Goal: Task Accomplishment & Management: Complete application form

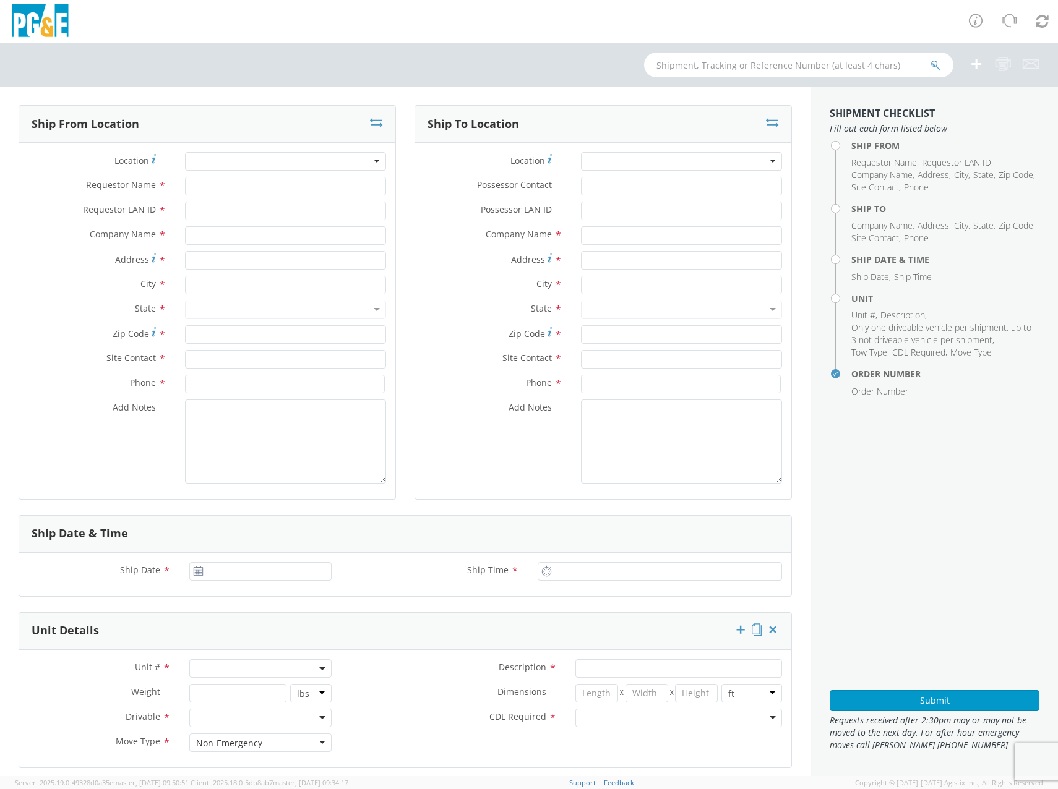
select select "2041093"
click at [209, 160] on div at bounding box center [285, 161] width 201 height 19
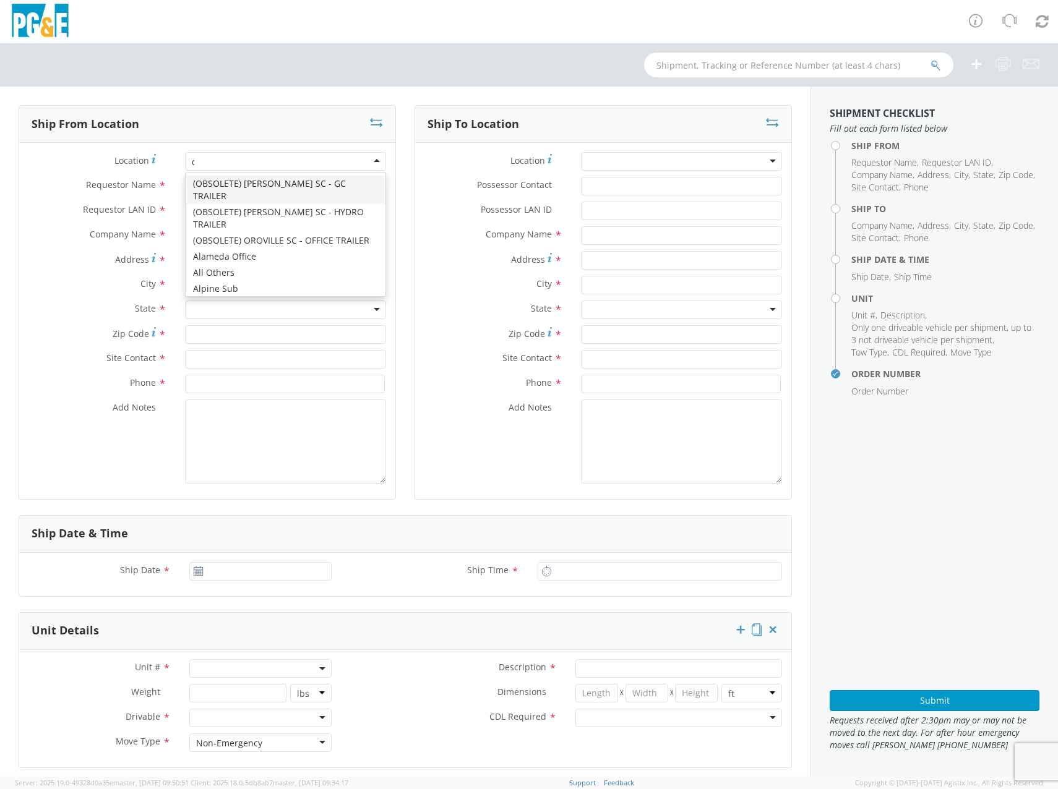
type input "da"
type input "PG&E"
type input "[STREET_ADDRESS]"
type input "[PERSON_NAME]"
type input "95616"
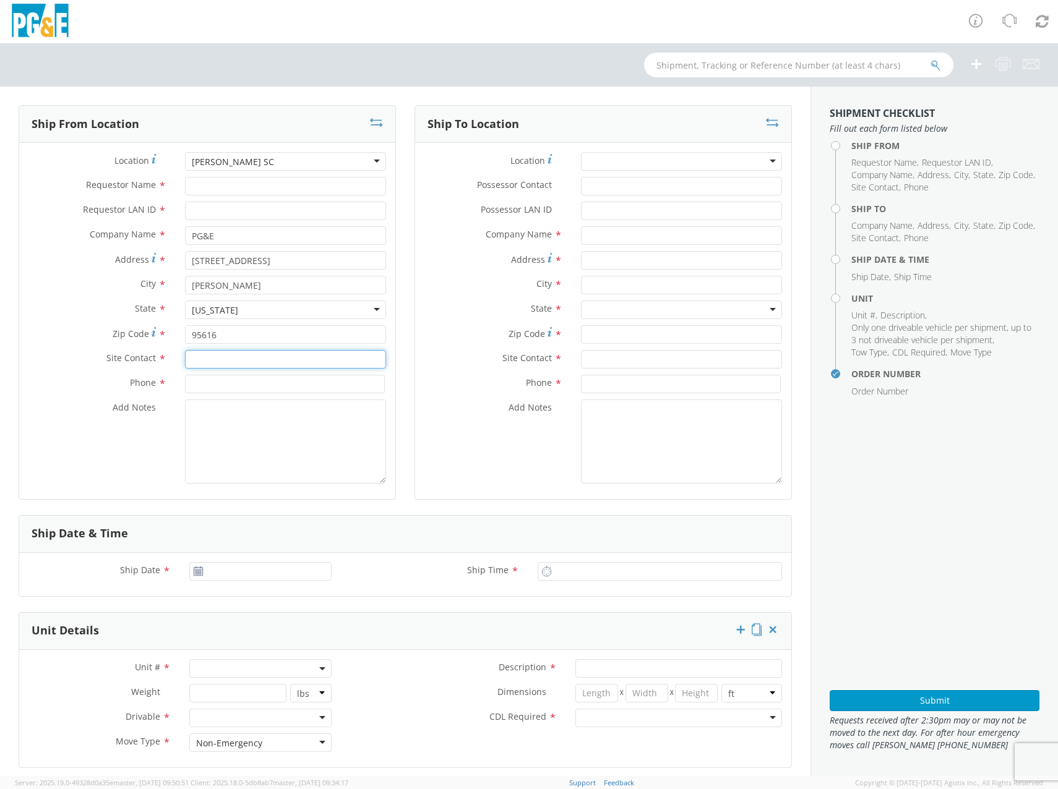
click at [222, 367] on input "text" at bounding box center [285, 359] width 201 height 19
click at [236, 355] on input "text" at bounding box center [285, 359] width 201 height 19
paste input "[PERSON_NAME]"
type input "[PERSON_NAME]"
click at [209, 385] on input at bounding box center [285, 384] width 200 height 19
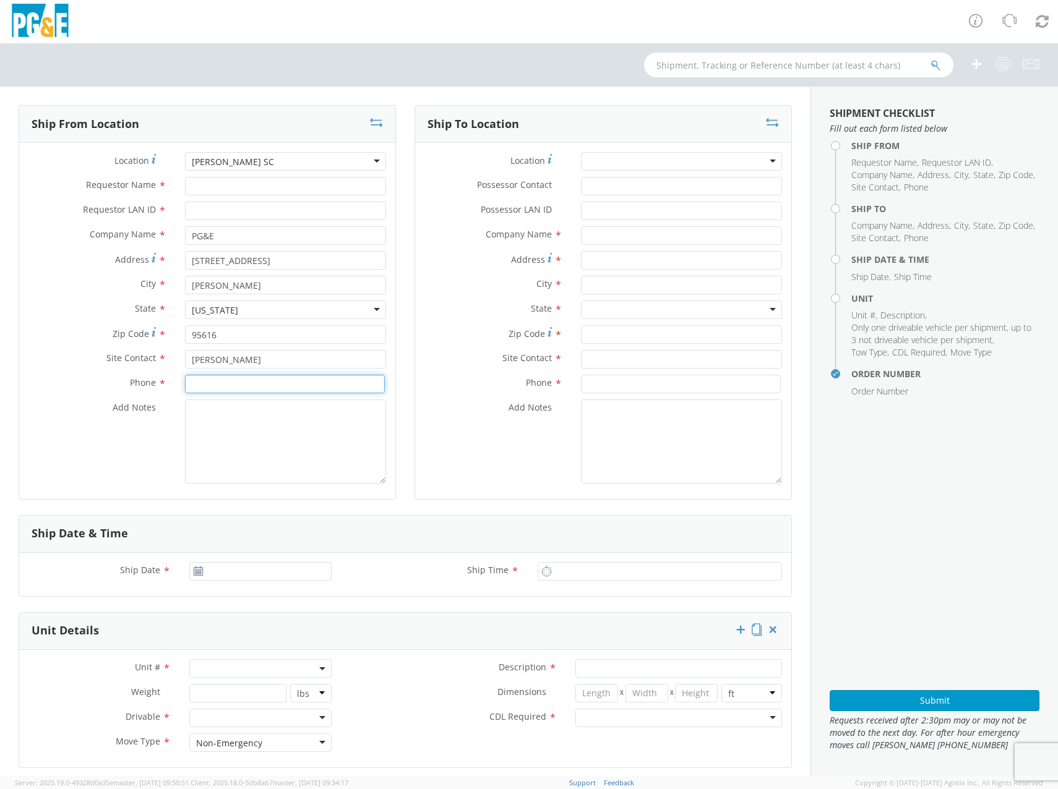
paste input "916/496-0416"
click at [207, 386] on input "916/496-0416" at bounding box center [285, 384] width 200 height 19
type input "[PHONE_NUMBER]"
click at [207, 418] on textarea "Add Notes *" at bounding box center [285, 442] width 201 height 84
drag, startPoint x: 207, startPoint y: 418, endPoint x: 216, endPoint y: 431, distance: 15.6
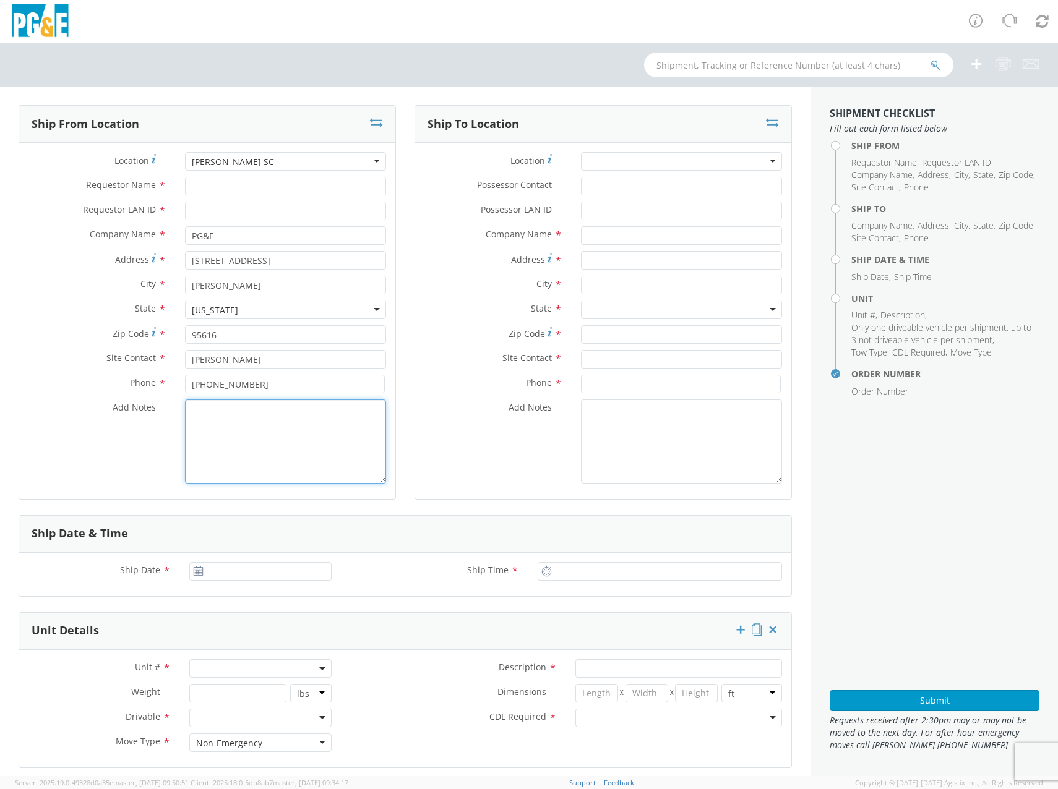
click at [207, 418] on textarea "Add Notes *" at bounding box center [285, 442] width 201 height 84
type textarea "B40859"
click at [264, 453] on textarea "B40859" at bounding box center [285, 442] width 201 height 84
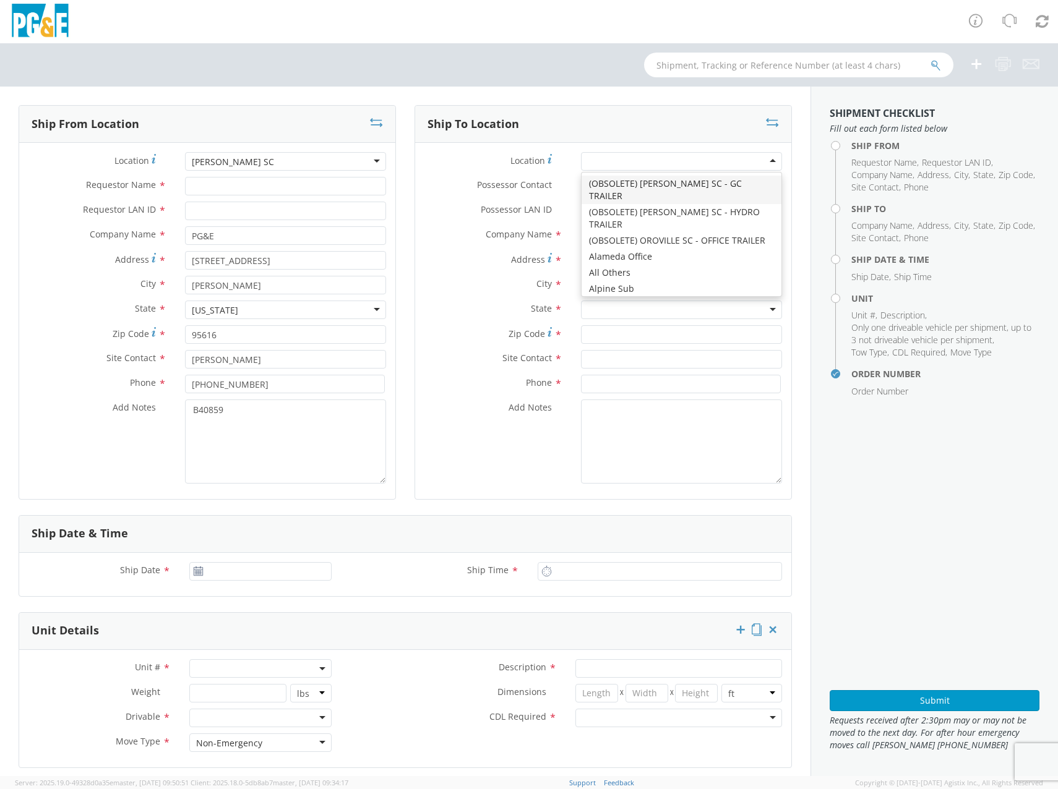
click at [600, 167] on div at bounding box center [681, 161] width 201 height 19
type input "d"
type input "san fr"
type input "PG&E"
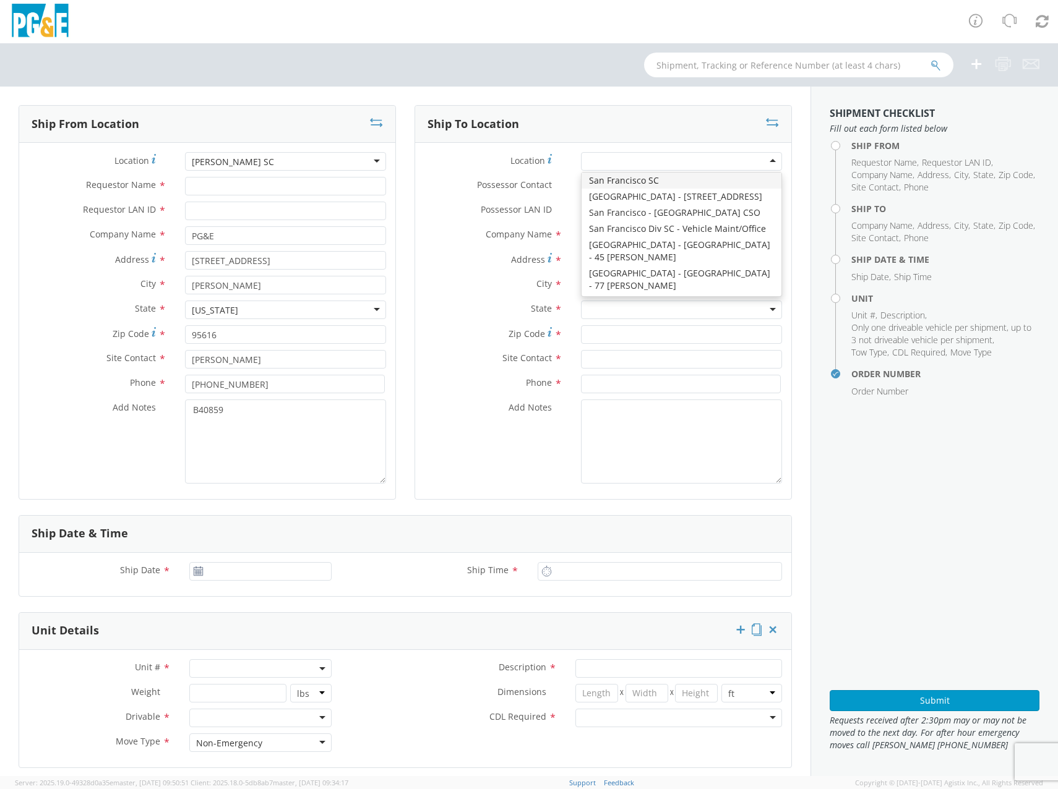
type input "[STREET_ADDRESS][PERSON_NAME]"
type input "[GEOGRAPHIC_DATA]"
type input "94110"
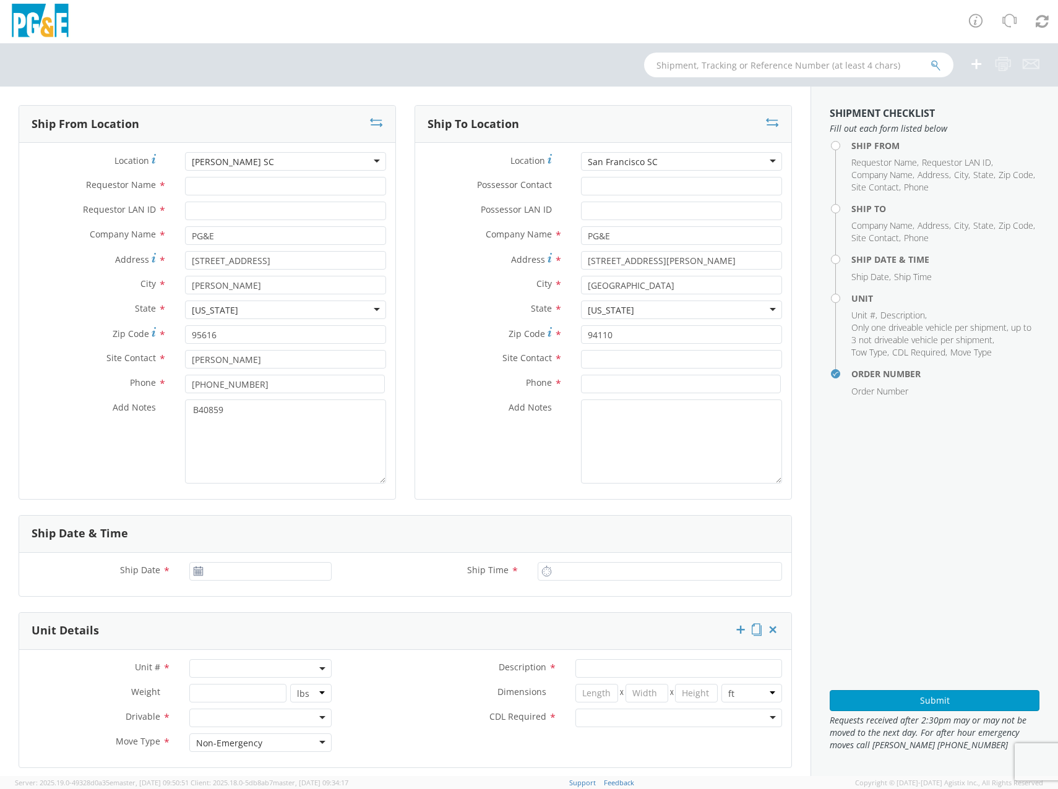
scroll to position [0, 0]
click at [634, 160] on div "San Francisco SC" at bounding box center [623, 162] width 70 height 12
type input "[PERSON_NAME]"
click at [678, 279] on input "[GEOGRAPHIC_DATA]" at bounding box center [681, 285] width 201 height 19
click at [702, 256] on input "[STREET_ADDRESS][PERSON_NAME]" at bounding box center [681, 260] width 201 height 19
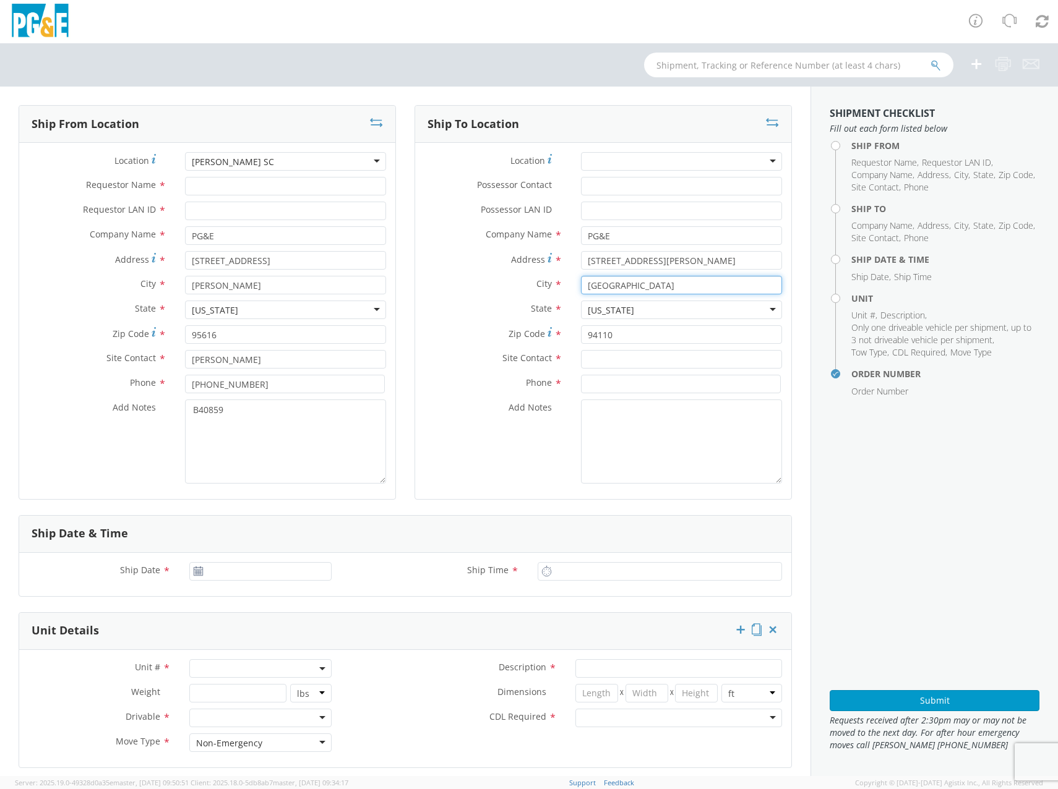
click at [690, 280] on input "[GEOGRAPHIC_DATA]" at bounding box center [681, 285] width 201 height 19
drag, startPoint x: 695, startPoint y: 285, endPoint x: 267, endPoint y: 271, distance: 428.4
click at [270, 271] on div "Ship From Location Location * [PERSON_NAME] SC [PERSON_NAME] [GEOGRAPHIC_DATA] …" at bounding box center [405, 310] width 792 height 410
type input "dal"
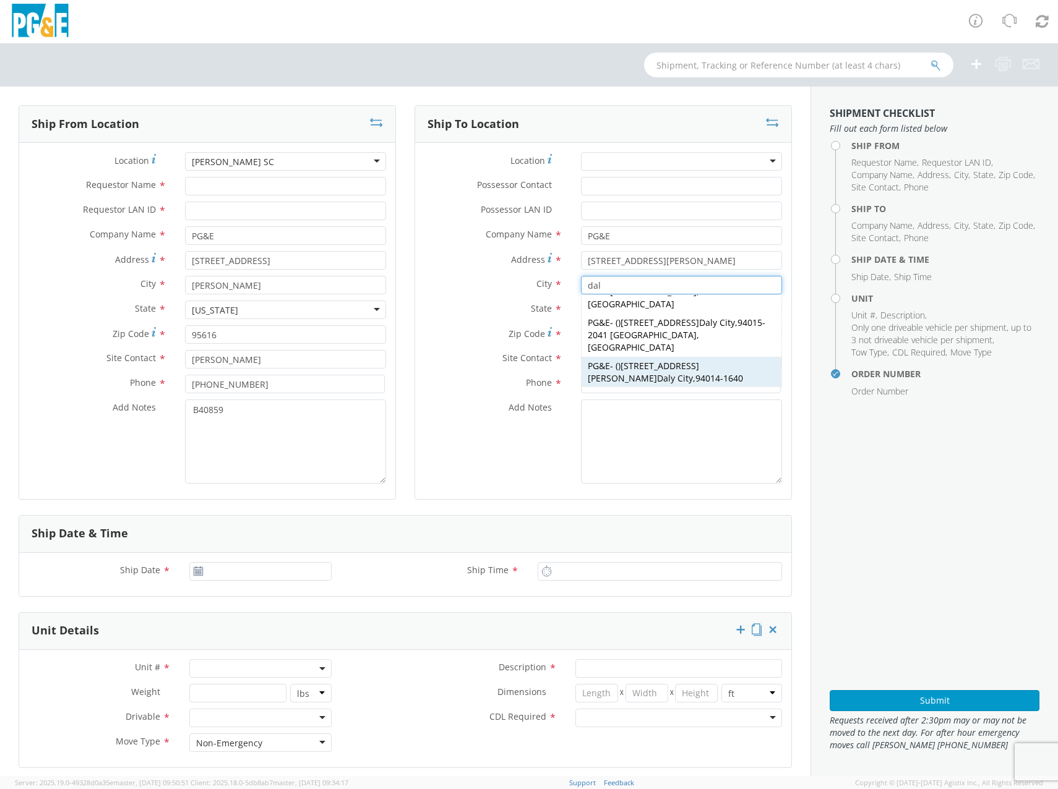
click at [712, 357] on div "PG&E - ( ) [STREET_ADDRESS][PERSON_NAME]" at bounding box center [682, 378] width 200 height 43
type input "[STREET_ADDRESS][PERSON_NAME]"
type input "[GEOGRAPHIC_DATA]"
type input "94014-1640"
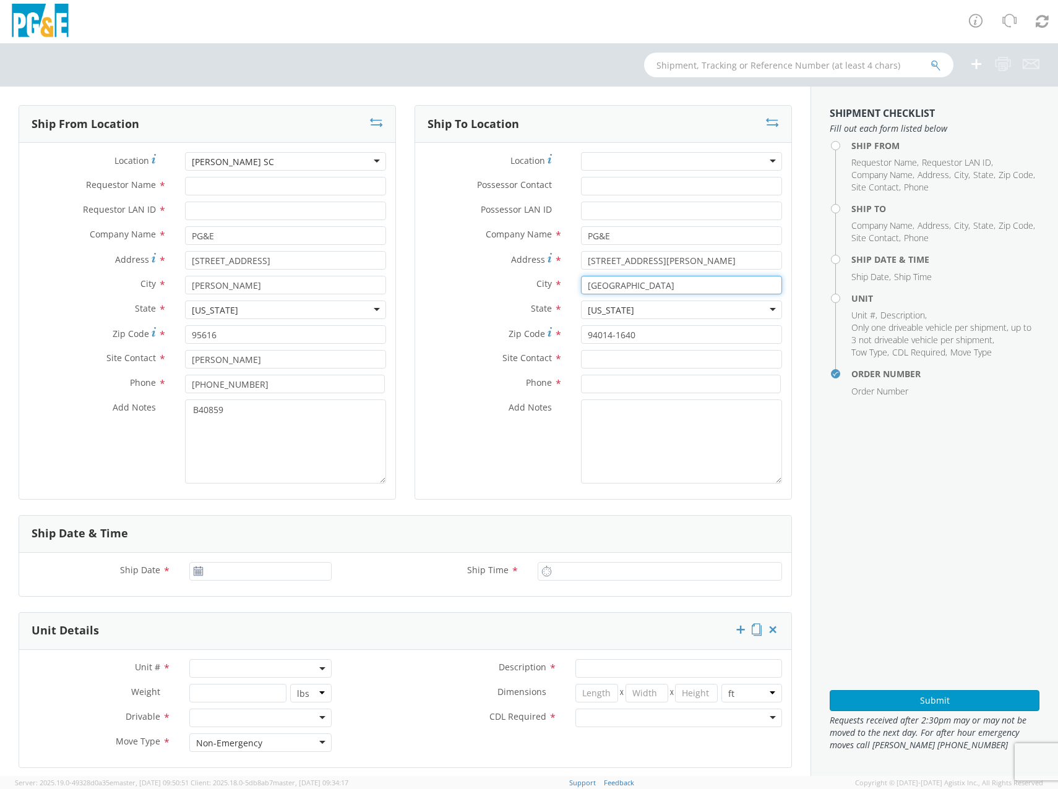
type input "[GEOGRAPHIC_DATA]"
click at [493, 290] on label "City *" at bounding box center [493, 284] width 157 height 16
click at [619, 361] on input "text" at bounding box center [681, 359] width 201 height 19
drag, startPoint x: 595, startPoint y: 361, endPoint x: 595, endPoint y: 369, distance: 7.4
click at [595, 361] on input "text" at bounding box center [681, 359] width 201 height 19
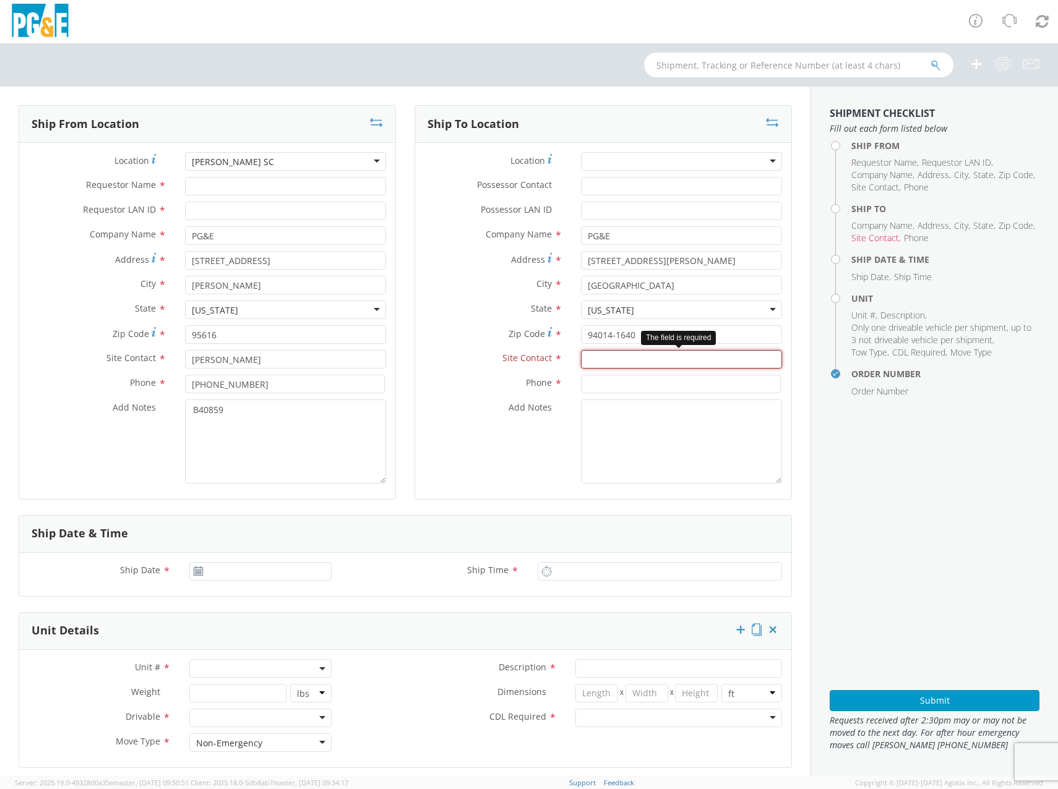
paste input "[PERSON_NAME]"
type input "[PERSON_NAME]"
click at [649, 373] on div "Site Contact * [PERSON_NAME]" at bounding box center [603, 362] width 376 height 25
click at [638, 384] on input at bounding box center [681, 384] width 200 height 19
paste input "650/333-4378"
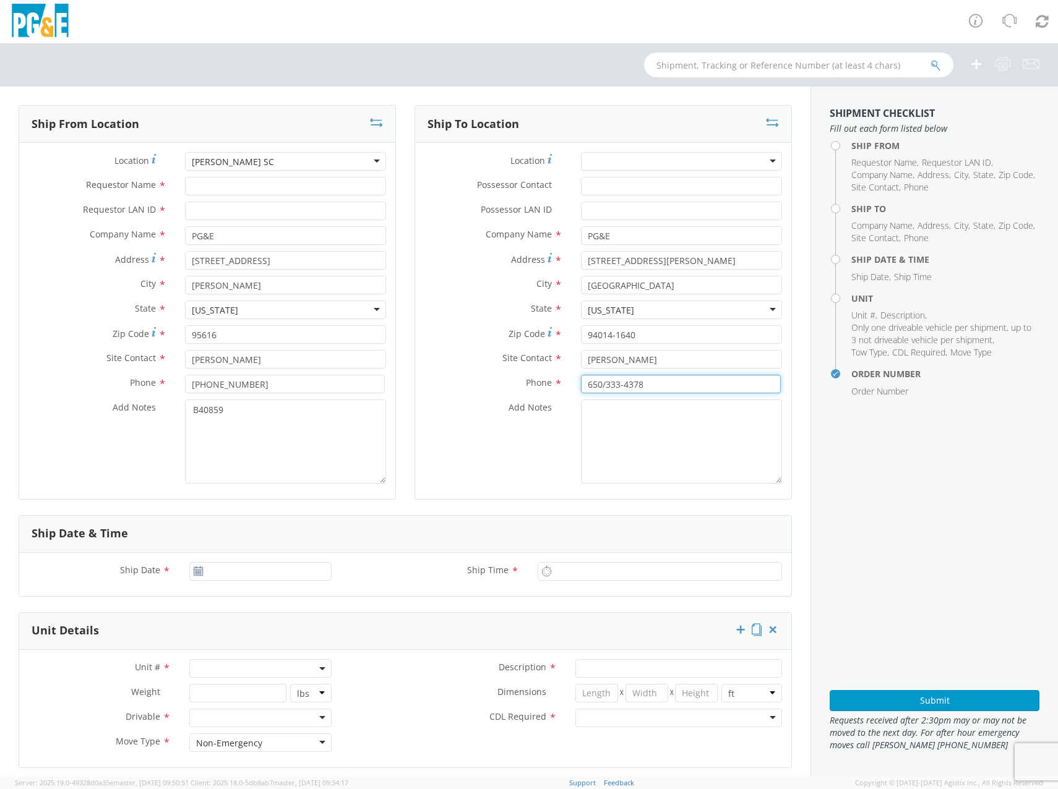
click at [600, 386] on input "650/333-4378" at bounding box center [681, 384] width 200 height 19
type input "[PHONE_NUMBER]"
click at [171, 417] on div "Add Notes * B40859" at bounding box center [207, 442] width 376 height 84
drag, startPoint x: 265, startPoint y: 421, endPoint x: 41, endPoint y: 419, distance: 223.4
click at [39, 418] on div "Add Notes * B40859" at bounding box center [207, 442] width 376 height 84
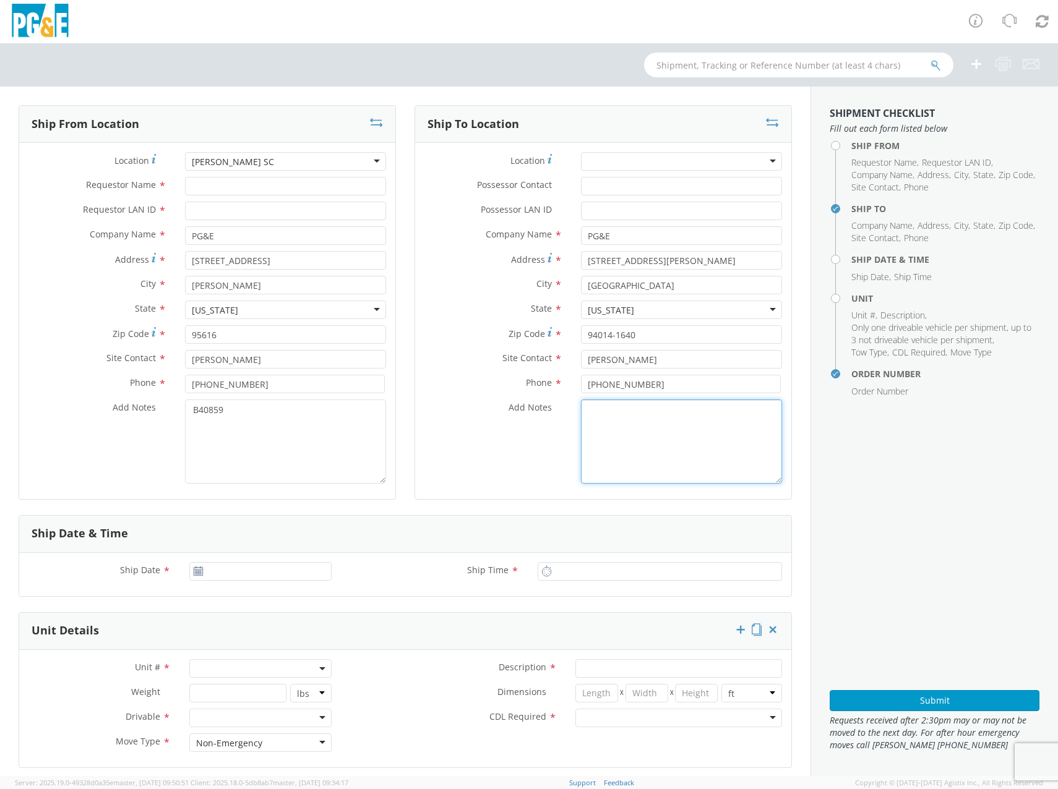
click at [699, 420] on textarea "Add Notes *" at bounding box center [681, 442] width 201 height 84
paste textarea "B40859"
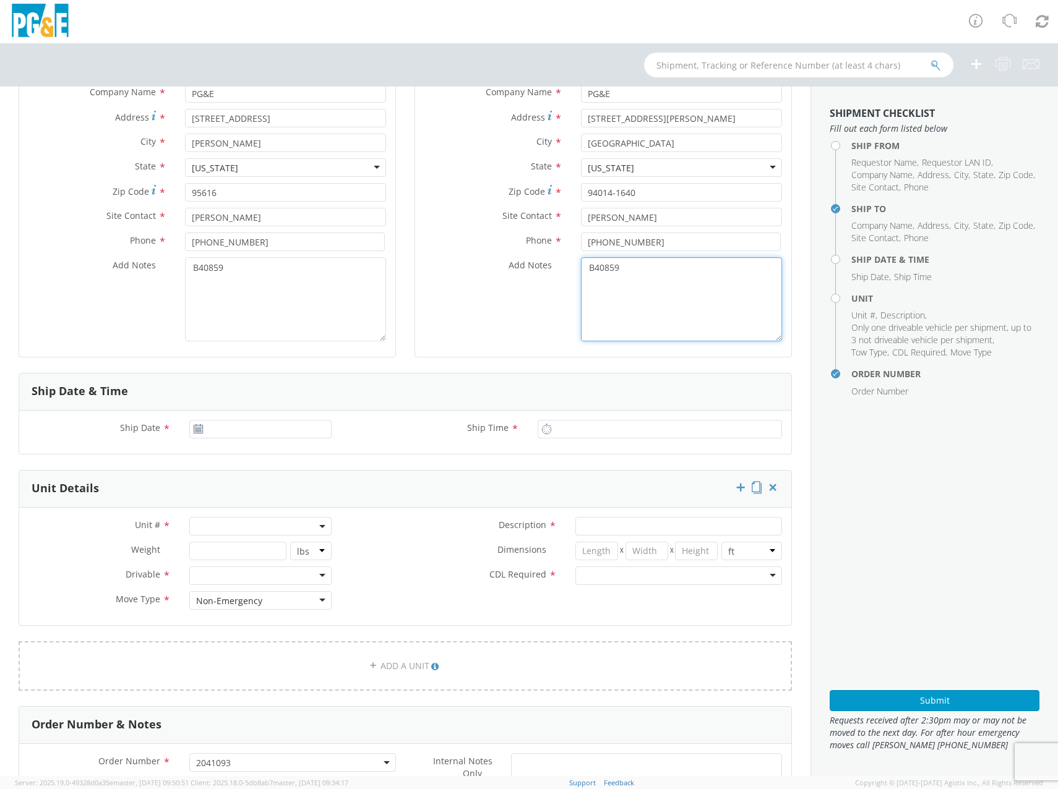
scroll to position [289, 0]
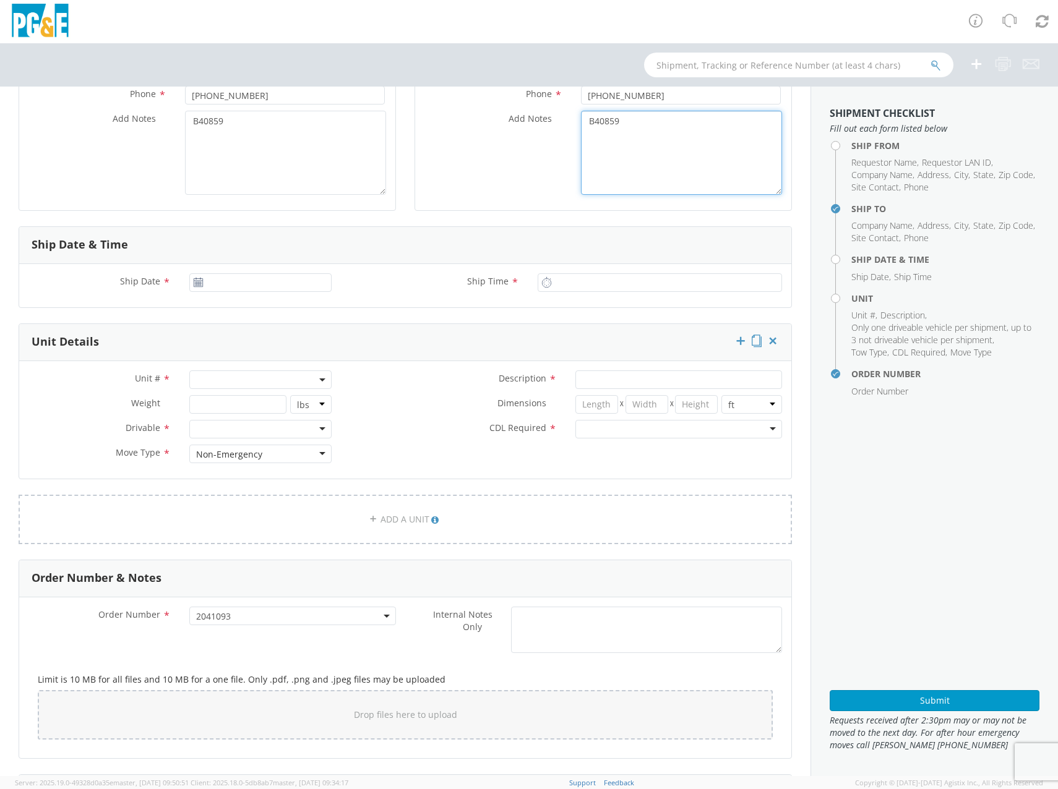
type textarea "B40859"
click at [215, 291] on input "09/17/2025" at bounding box center [260, 282] width 142 height 19
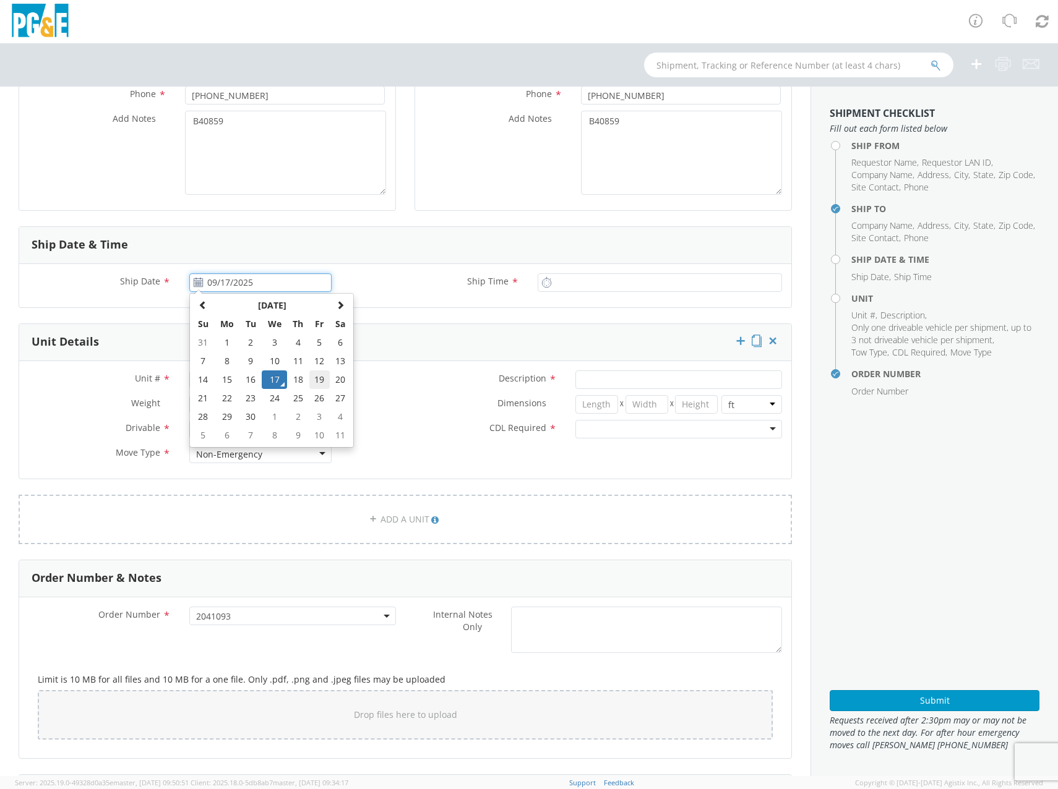
click at [311, 381] on td "19" at bounding box center [319, 380] width 21 height 19
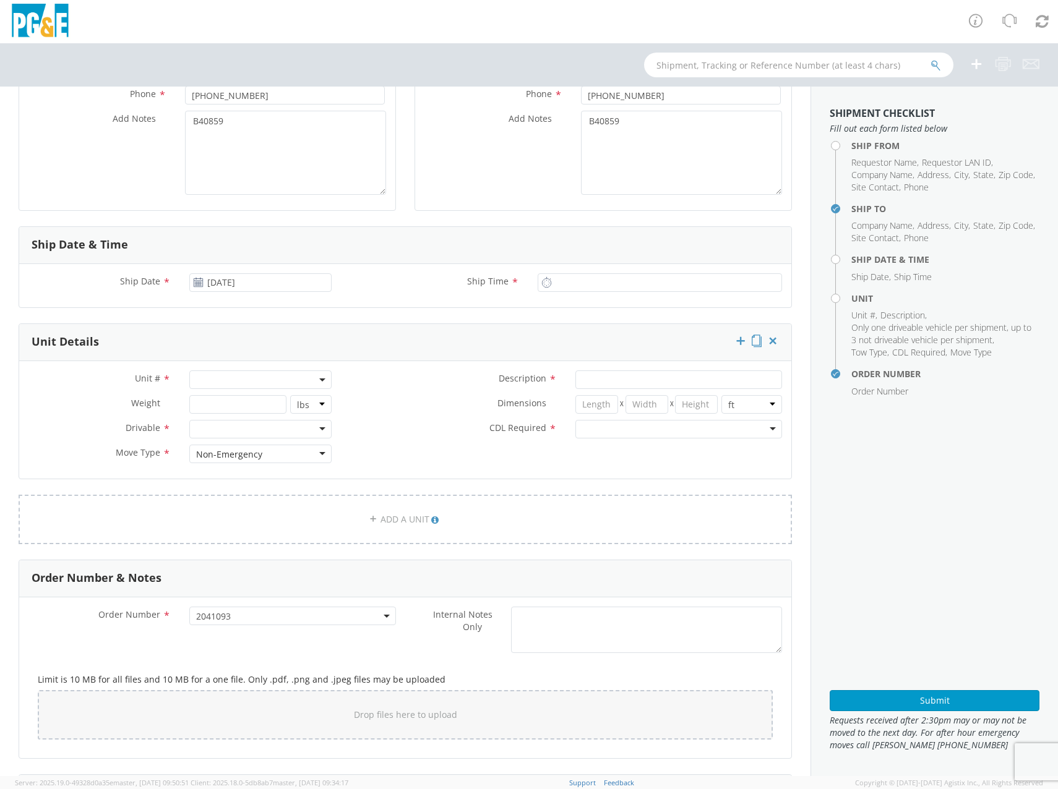
click at [200, 278] on use at bounding box center [198, 282] width 9 height 9
click at [227, 286] on input "[DATE]" at bounding box center [260, 282] width 142 height 19
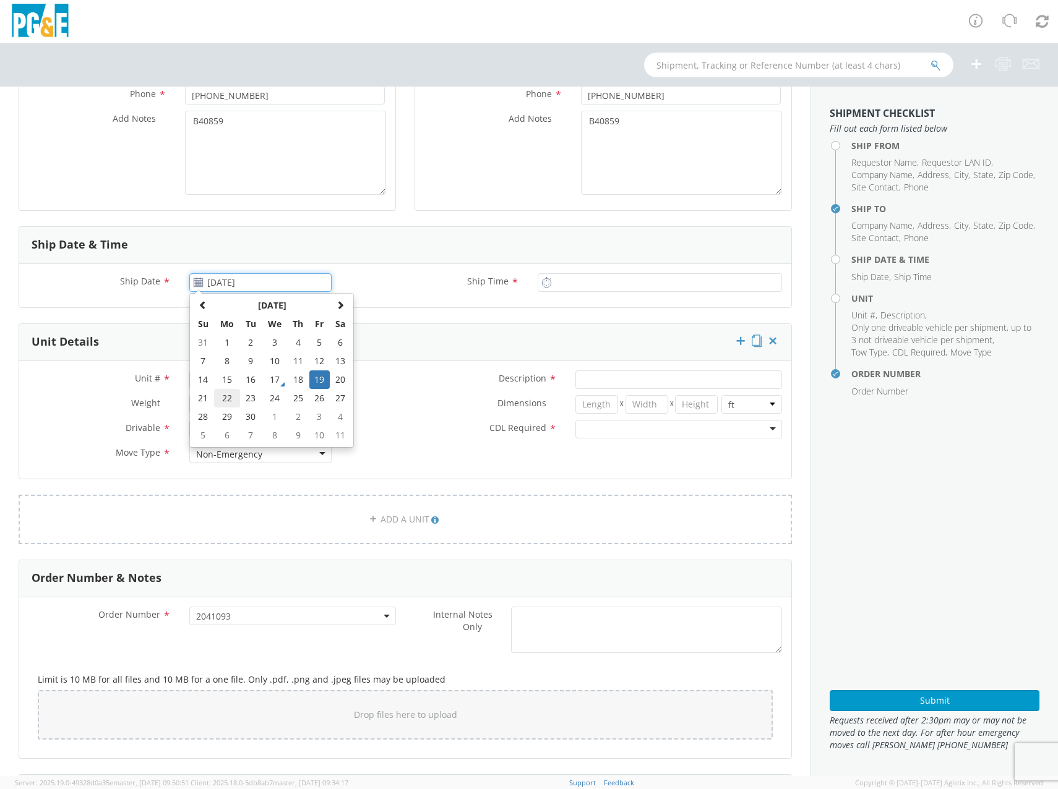
click at [228, 402] on td "22" at bounding box center [227, 398] width 26 height 19
type input "[DATE]"
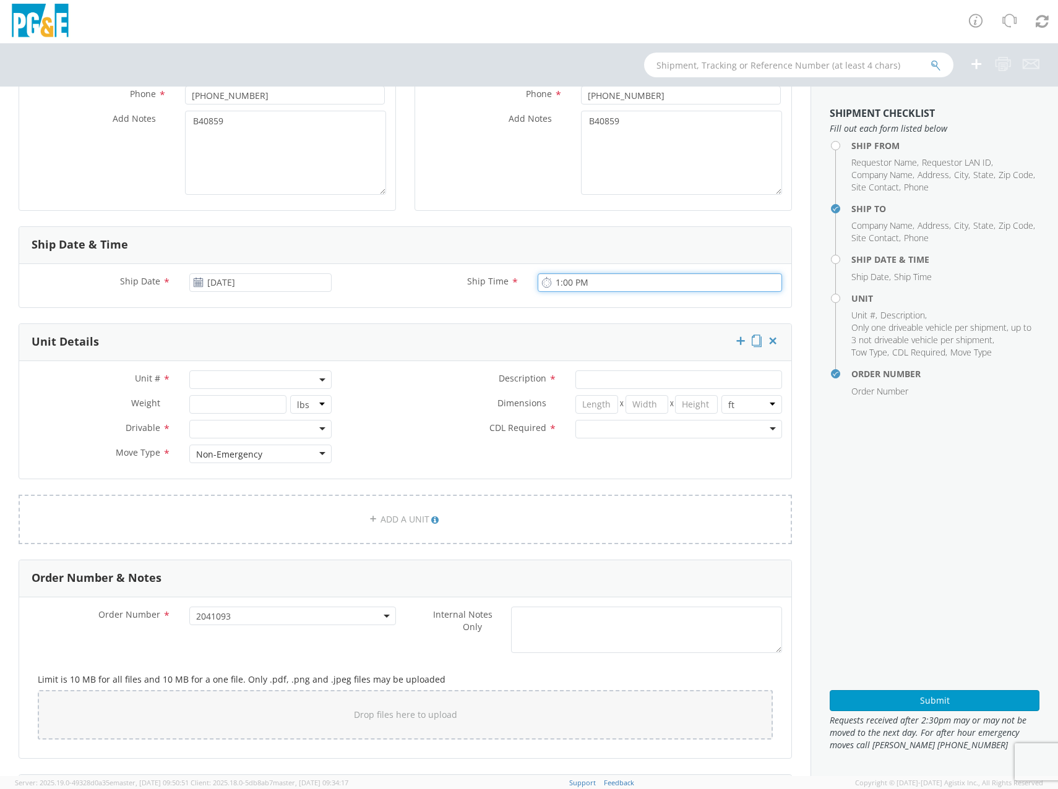
click at [600, 279] on input "1:00 PM" at bounding box center [660, 282] width 244 height 19
click at [600, 279] on input "9:00 PM" at bounding box center [660, 282] width 244 height 19
type input "9:00 AM"
click at [282, 382] on span at bounding box center [260, 380] width 142 height 19
click at [256, 395] on input "search" at bounding box center [259, 400] width 134 height 19
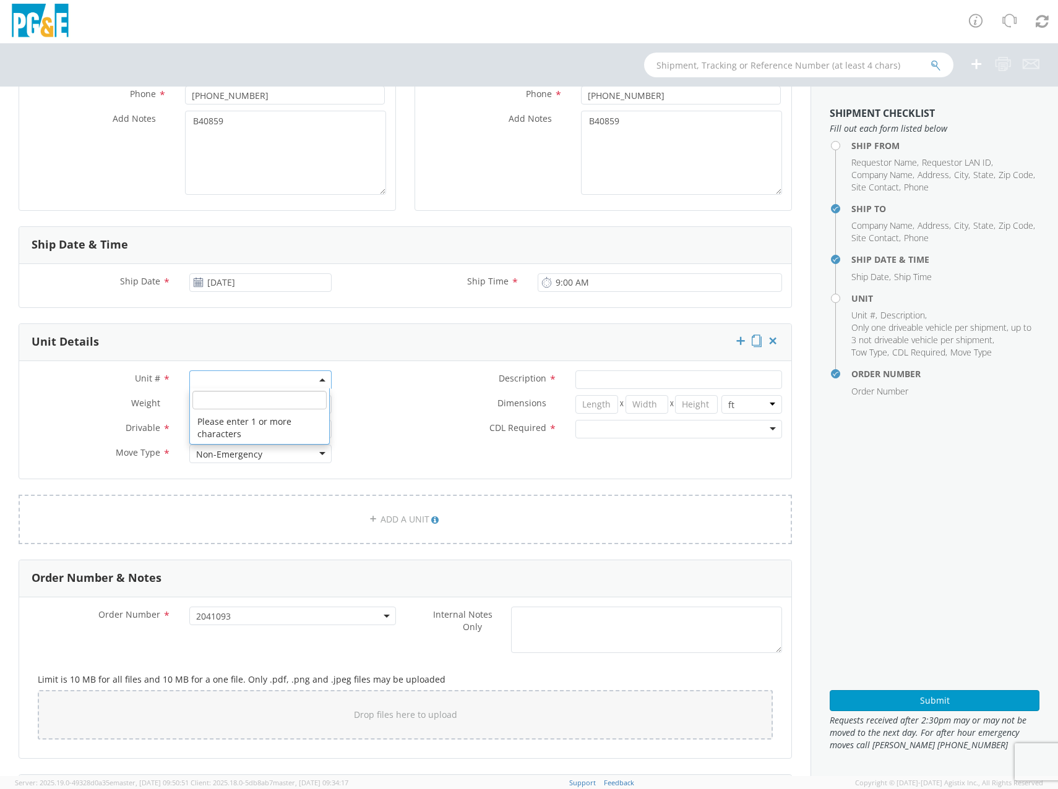
click at [248, 397] on input "search" at bounding box center [259, 400] width 134 height 19
type input "B40859"
type input "TRUCK; SUBSTATION MAINT >17500 4X4"
select select "B40859"
select select "? string: ?"
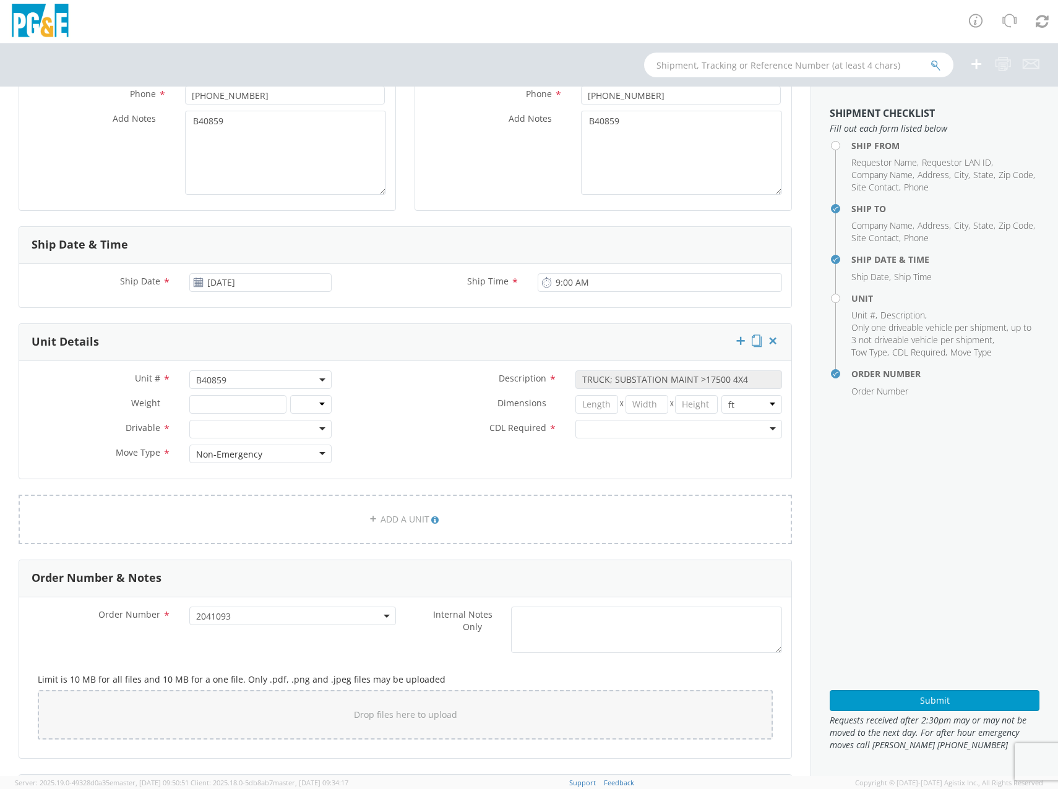
click at [411, 415] on div "Dimensions * X X in cm ft" at bounding box center [566, 407] width 450 height 25
click at [257, 439] on div "Drivable Not Drivable" at bounding box center [260, 429] width 142 height 19
click at [634, 432] on div at bounding box center [678, 429] width 207 height 19
click at [226, 405] on input "number" at bounding box center [237, 404] width 97 height 19
type input "12500"
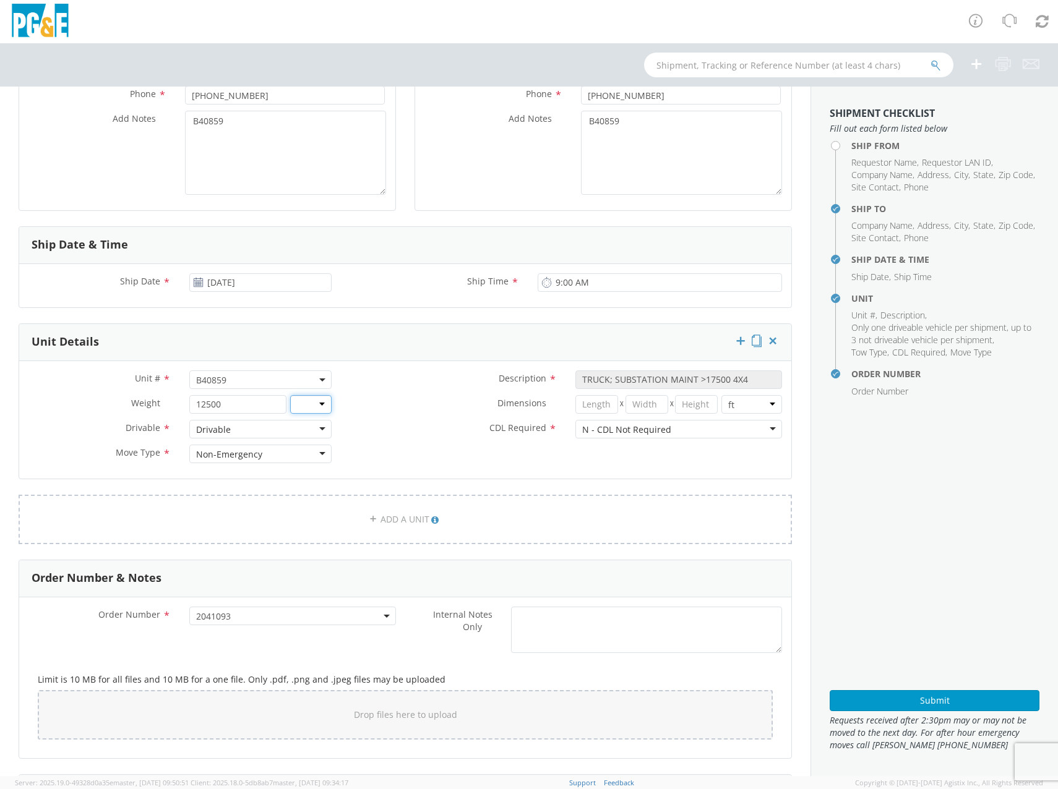
click at [313, 409] on select "lbs kgs" at bounding box center [310, 404] width 41 height 19
select select "LBS"
click at [290, 395] on select "lbs kgs" at bounding box center [310, 404] width 41 height 19
click at [400, 413] on div "Dimensions * X X in cm ft" at bounding box center [566, 404] width 450 height 19
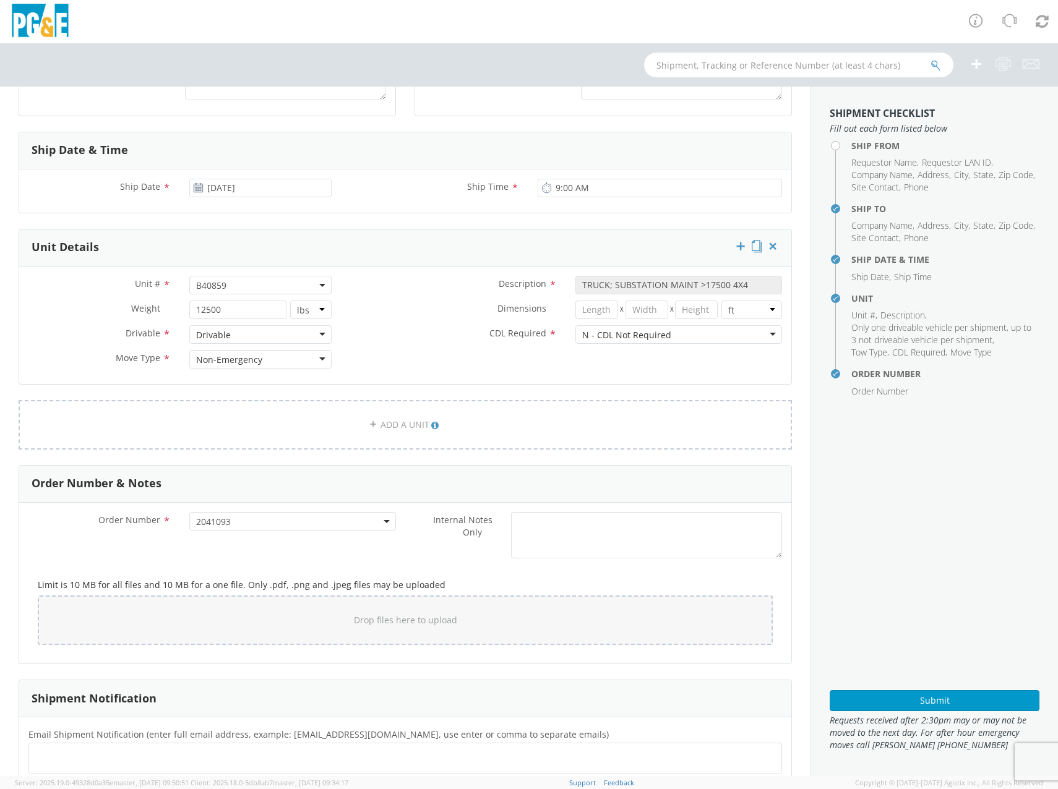
scroll to position [413, 0]
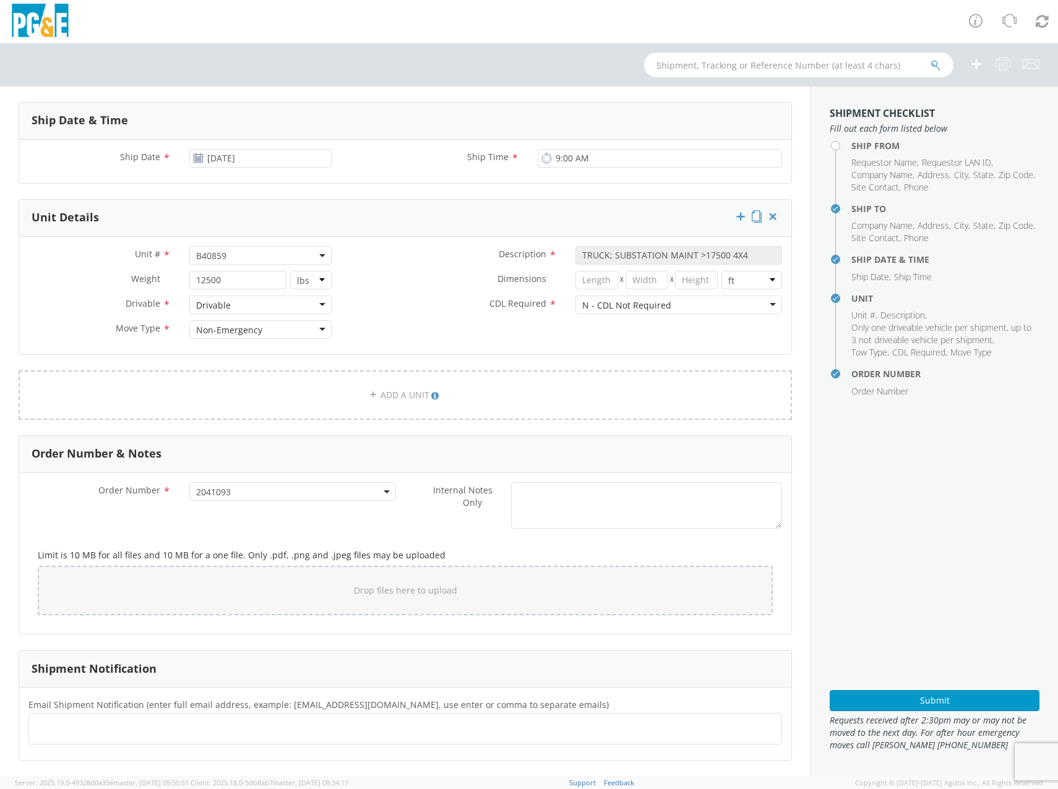
click at [111, 736] on ul at bounding box center [405, 729] width 742 height 20
paste input "EMG7"
type input "[EMAIL_ADDRESS][DOMAIN_NAME]"
click at [176, 731] on ul "[EMAIL_ADDRESS][DOMAIN_NAME] ×" at bounding box center [405, 729] width 742 height 21
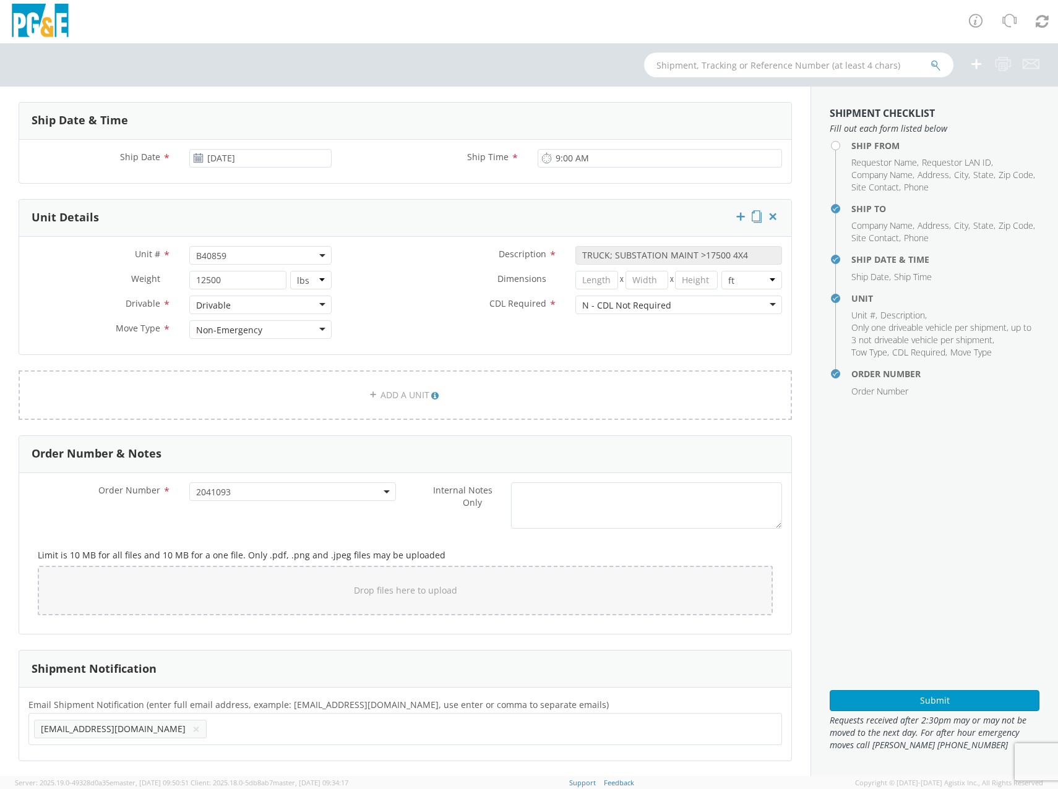
paste input "J450"
type input "[EMAIL_ADDRESS][DOMAIN_NAME]"
click at [273, 730] on ul "[EMAIL_ADDRESS][DOMAIN_NAME] × [EMAIL_ADDRESS][DOMAIN_NAME] ×" at bounding box center [405, 729] width 742 height 21
paste input "TSD5"
type input "[EMAIL_ADDRESS][DOMAIN_NAME]"
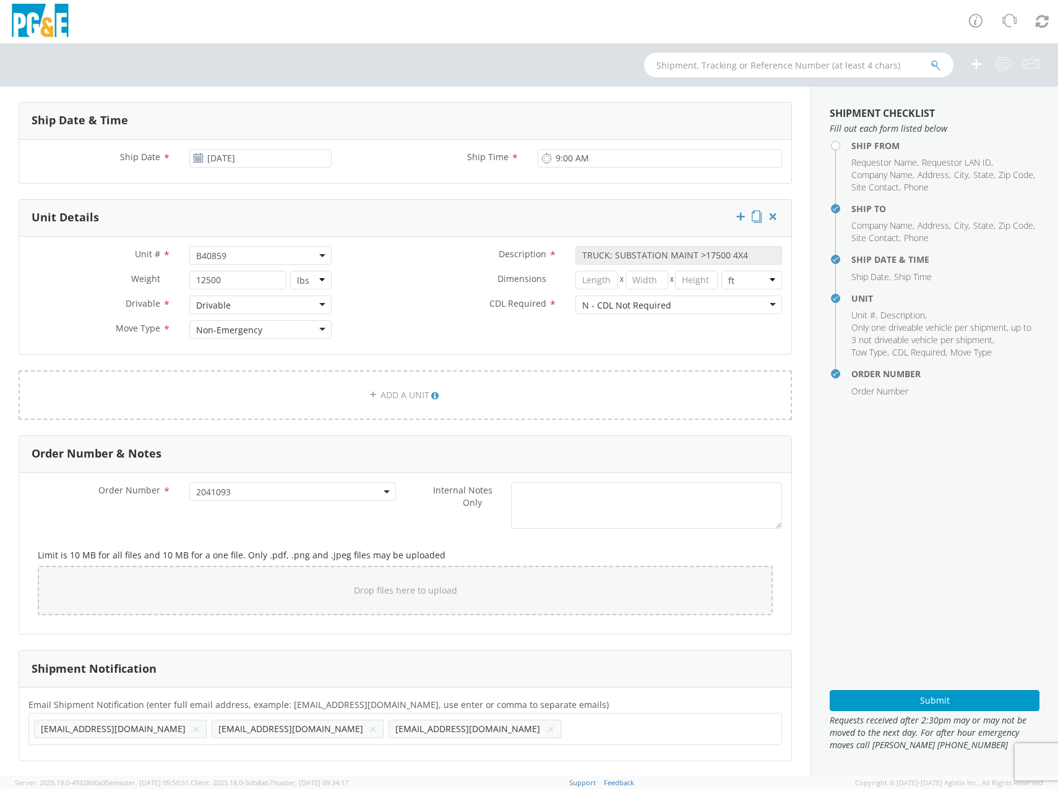
click at [428, 720] on ul "[EMAIL_ADDRESS][DOMAIN_NAME] × [EMAIL_ADDRESS][DOMAIN_NAME] × [EMAIL_ADDRESS][D…" at bounding box center [405, 729] width 742 height 21
click at [427, 729] on ul "[EMAIL_ADDRESS][DOMAIN_NAME] × [EMAIL_ADDRESS][DOMAIN_NAME] × [EMAIL_ADDRESS][D…" at bounding box center [405, 729] width 742 height 21
paste input "IAV2"
type input "[EMAIL_ADDRESS][DOMAIN_NAME]"
click at [478, 739] on ul "[EMAIL_ADDRESS][DOMAIN_NAME] × [EMAIL_ADDRESS][DOMAIN_NAME] × [EMAIL_ADDRESS][D…" at bounding box center [405, 729] width 742 height 21
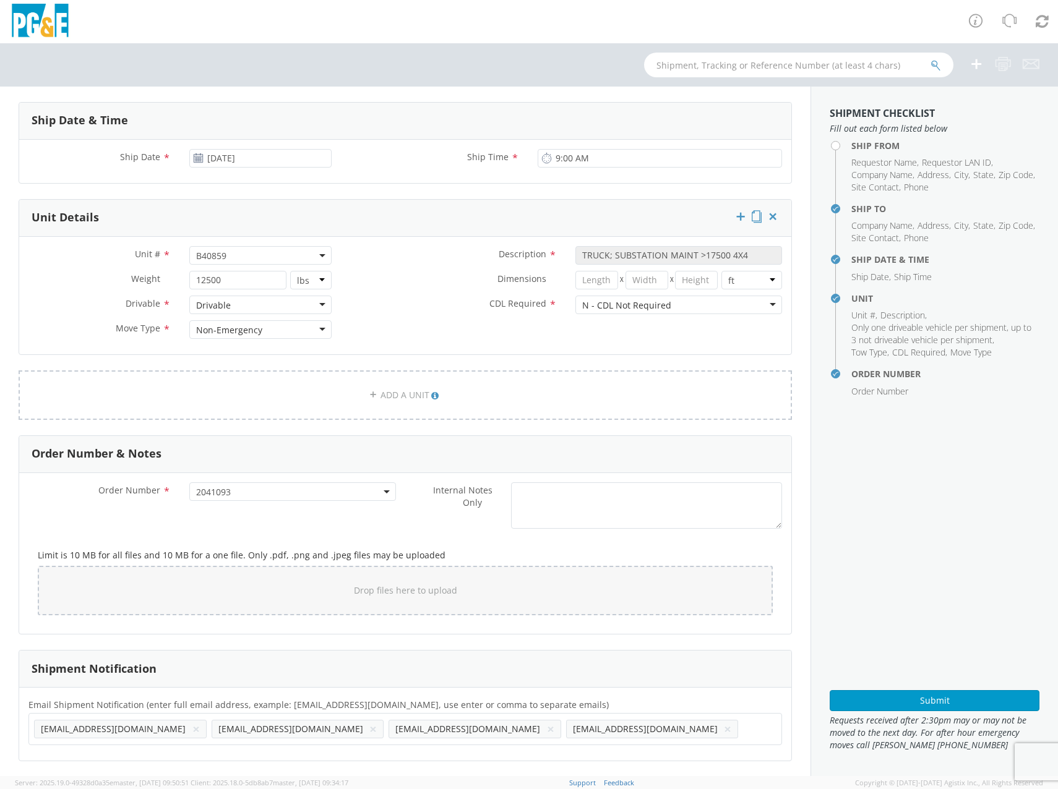
paste input "G1MN"
type input "[EMAIL_ADDRESS][DOMAIN_NAME]"
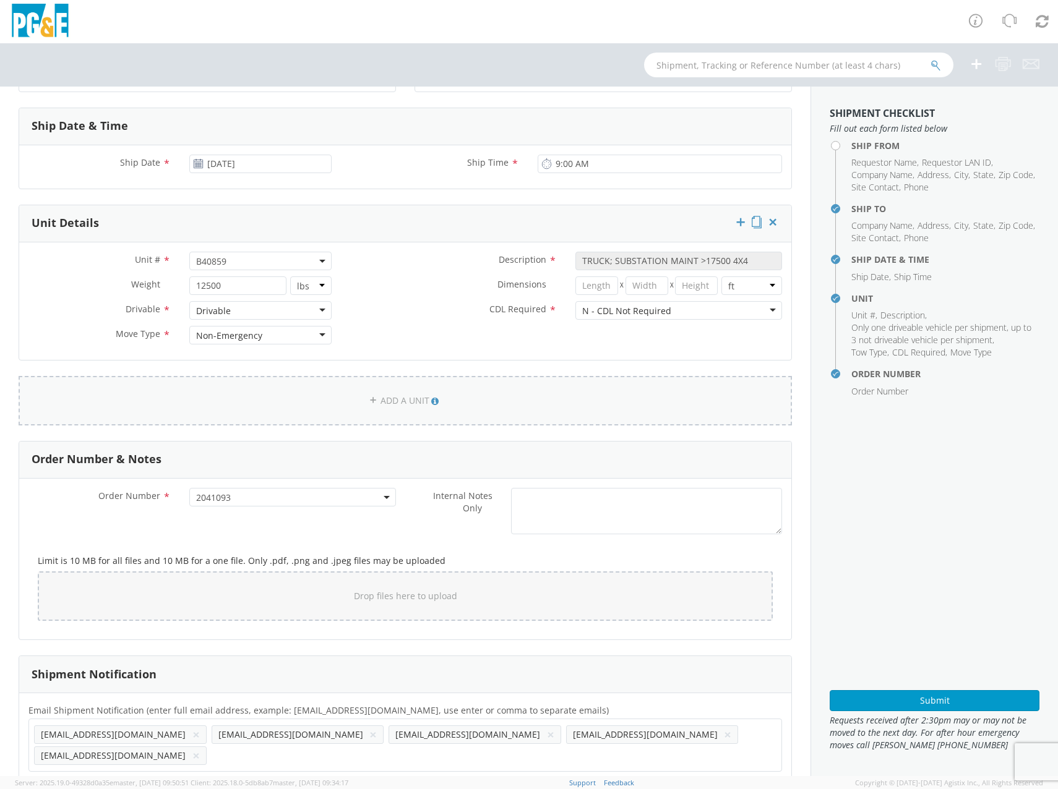
scroll to position [414, 0]
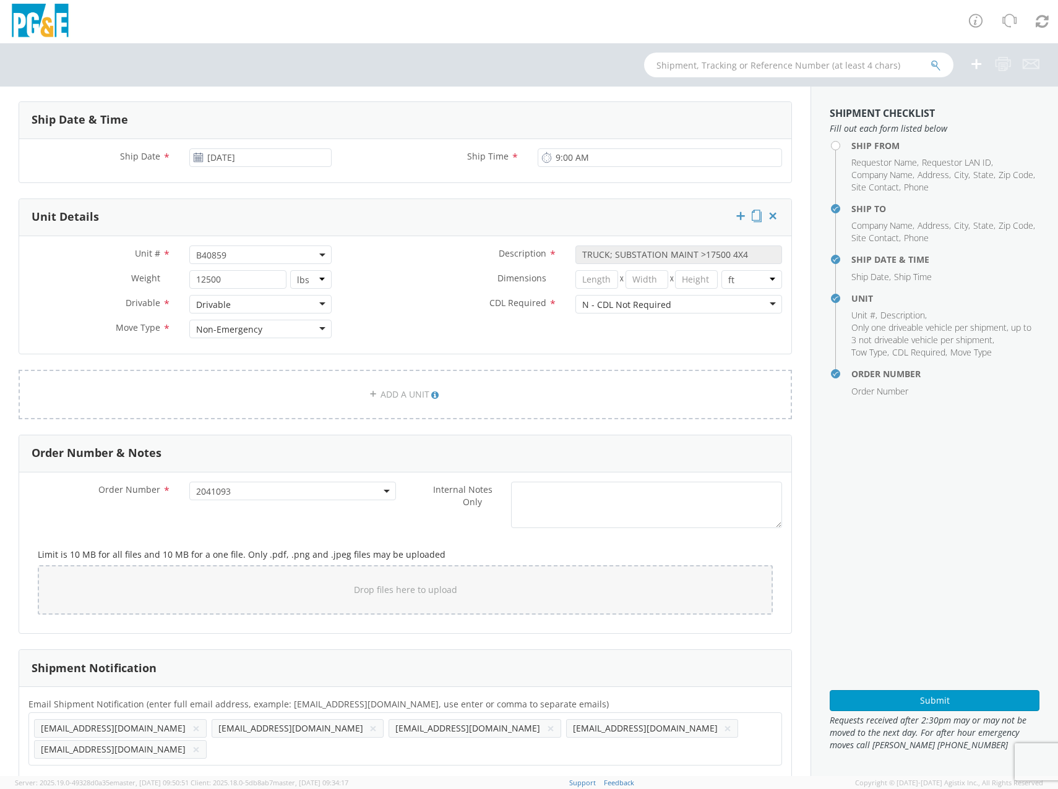
click at [633, 734] on ul "[EMAIL_ADDRESS][DOMAIN_NAME] × [EMAIL_ADDRESS][DOMAIN_NAME] × [EMAIL_ADDRESS][D…" at bounding box center [405, 739] width 742 height 42
paste input "JPHU"
type input "[EMAIL_ADDRESS][DOMAIN_NAME]"
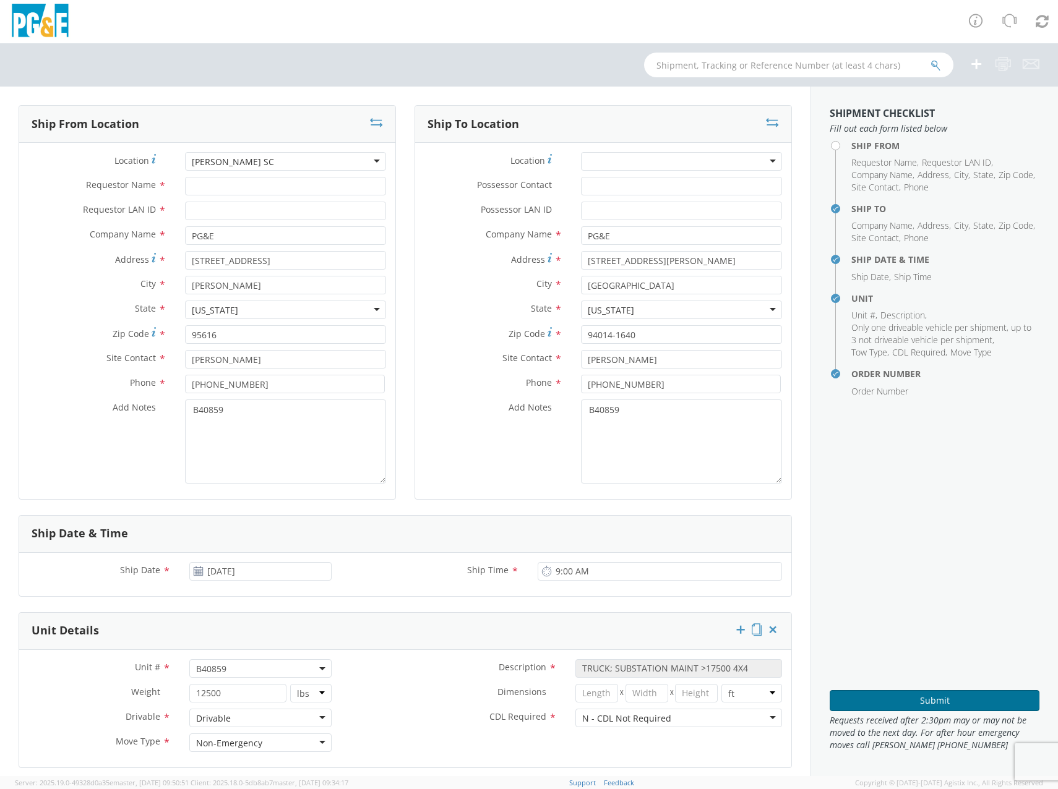
click at [898, 702] on button "Submit" at bounding box center [935, 700] width 210 height 21
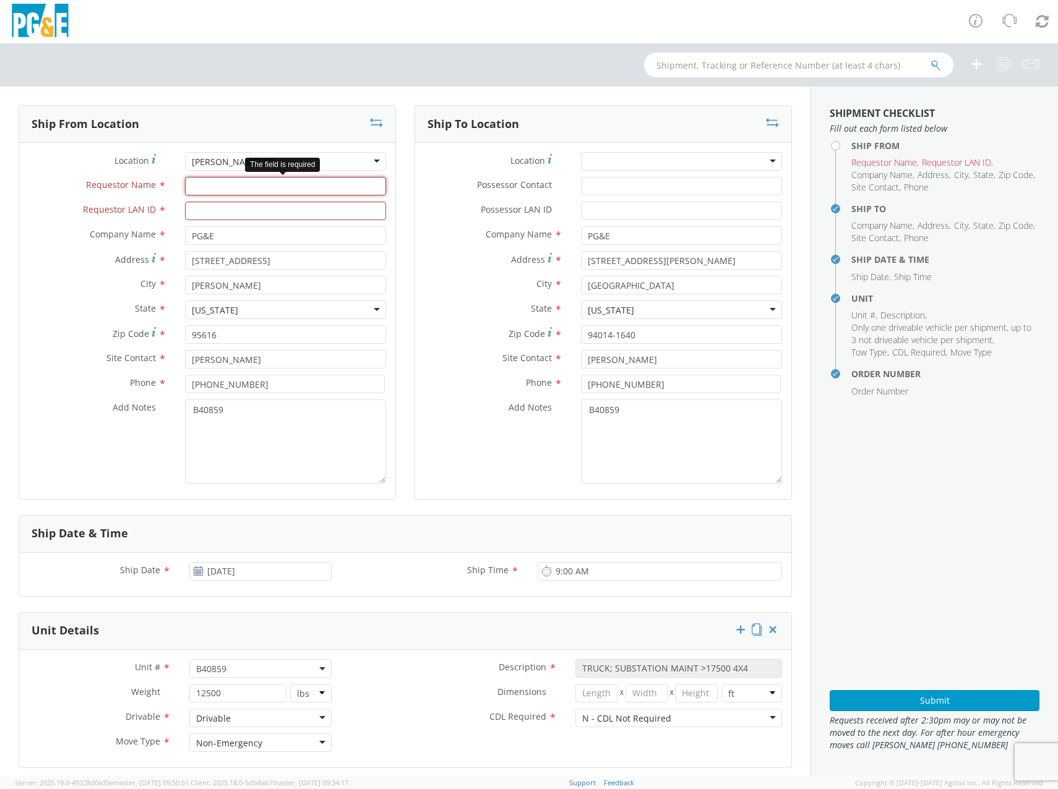
click at [206, 191] on input "Requestor Name *" at bounding box center [285, 186] width 201 height 19
type input "[PERSON_NAME]"
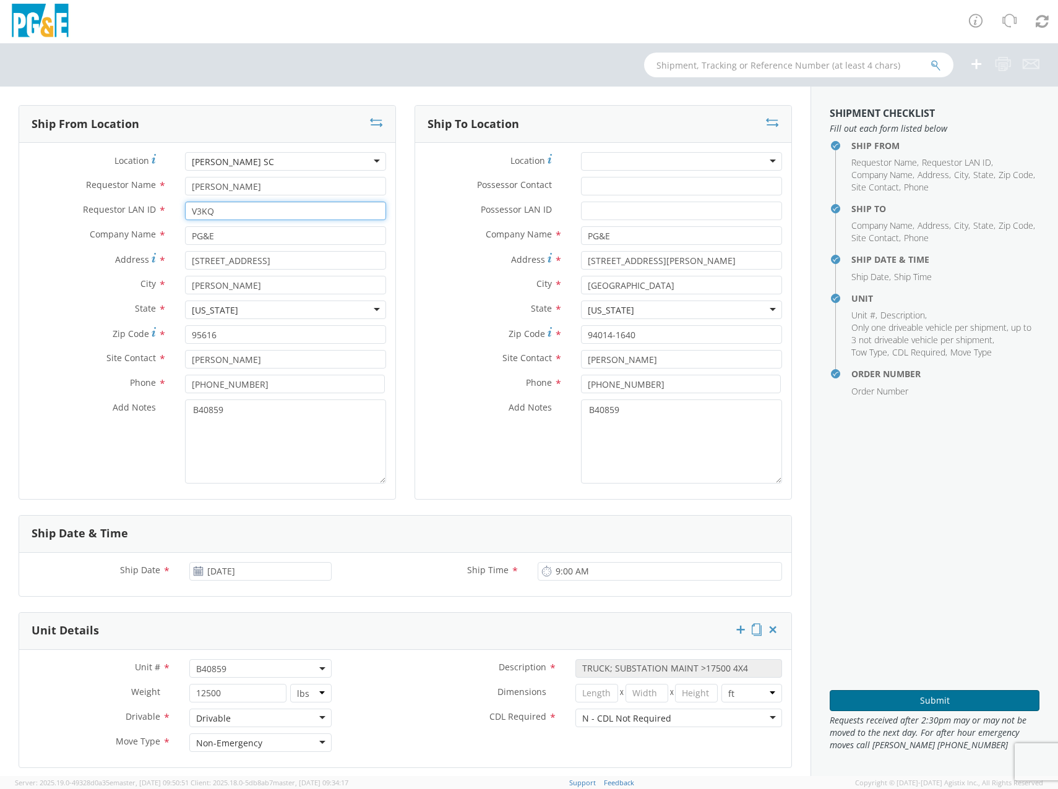
type input "V3KQ"
click at [868, 700] on button "Submit" at bounding box center [935, 700] width 210 height 21
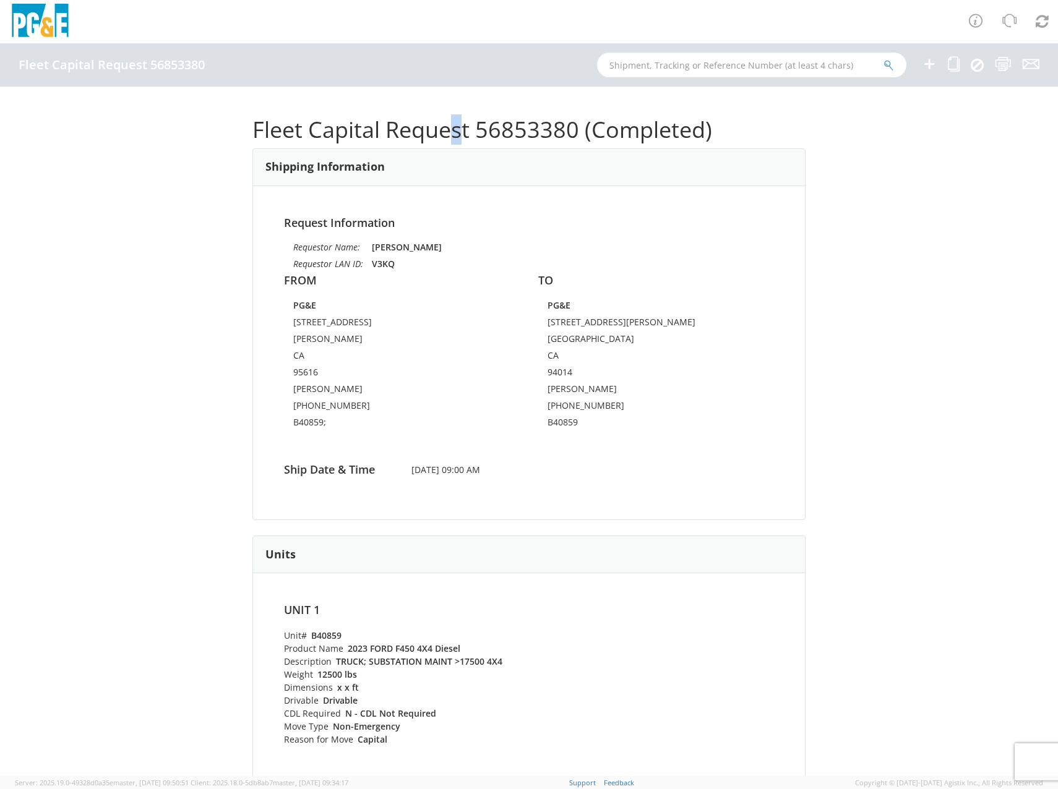
click at [449, 140] on h1 "Fleet Capital Request 56853380 (Completed)" at bounding box center [528, 130] width 553 height 25
drag, startPoint x: 449, startPoint y: 140, endPoint x: 495, endPoint y: 136, distance: 46.6
click at [493, 137] on h1 "Fleet Capital Request 56853380 (Completed)" at bounding box center [528, 130] width 553 height 25
